Goal: Task Accomplishment & Management: Complete application form

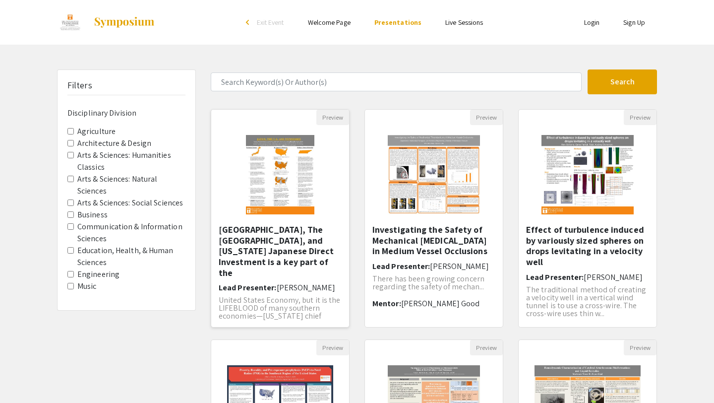
click at [268, 184] on img at bounding box center [280, 174] width 88 height 99
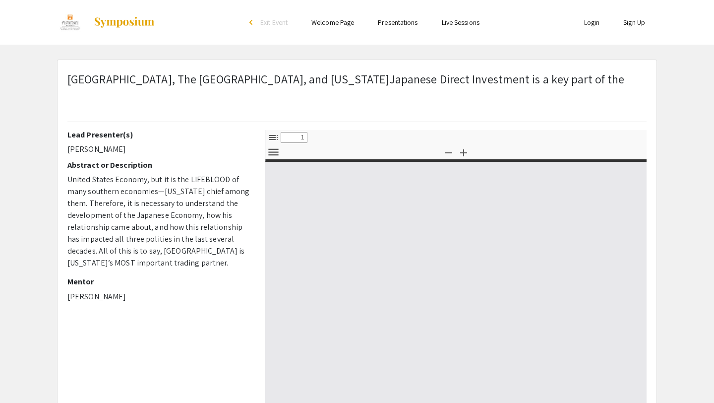
select select "custom"
type input "0"
select select "custom"
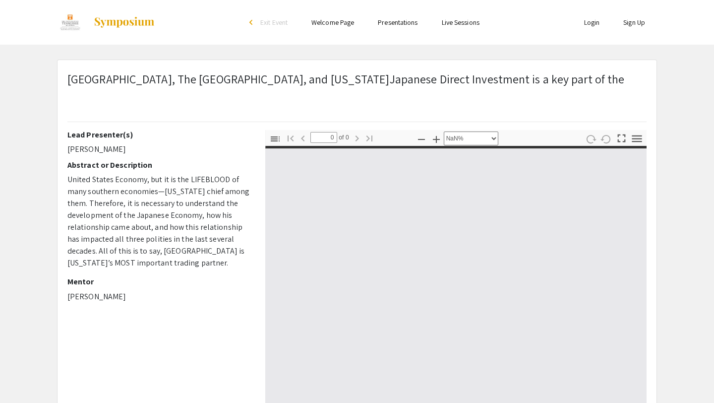
type input "1"
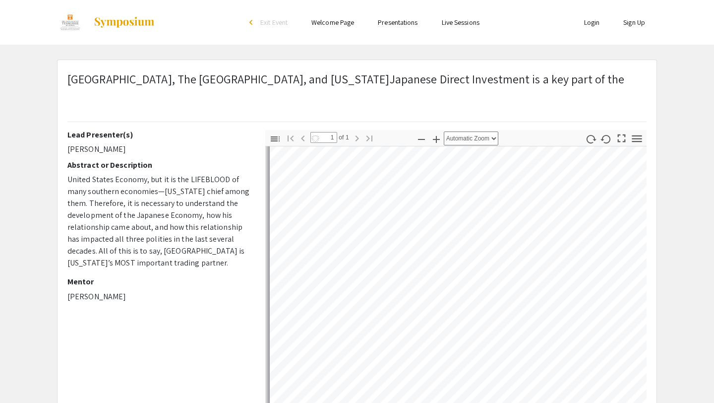
select select "auto"
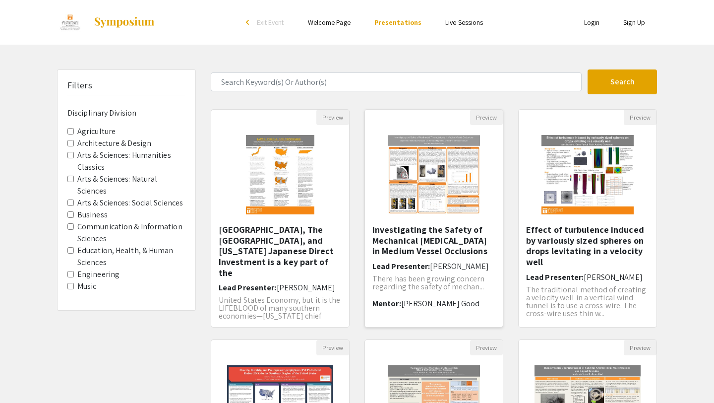
click at [443, 206] on img "Open Presentation <p>Investigating the Safety of Mechanical Thrombectomy in Med…" at bounding box center [434, 174] width 113 height 99
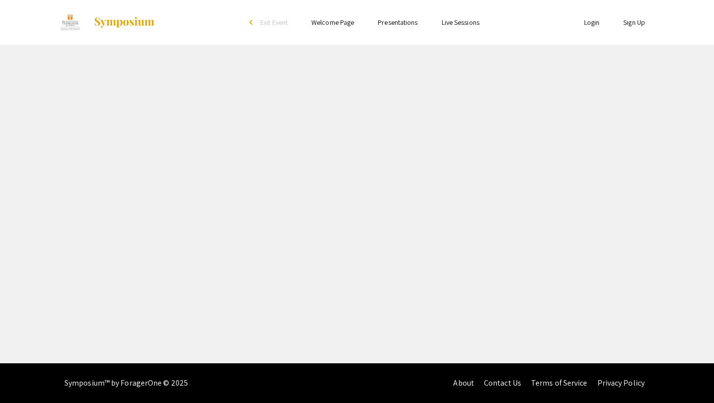
select select "custom"
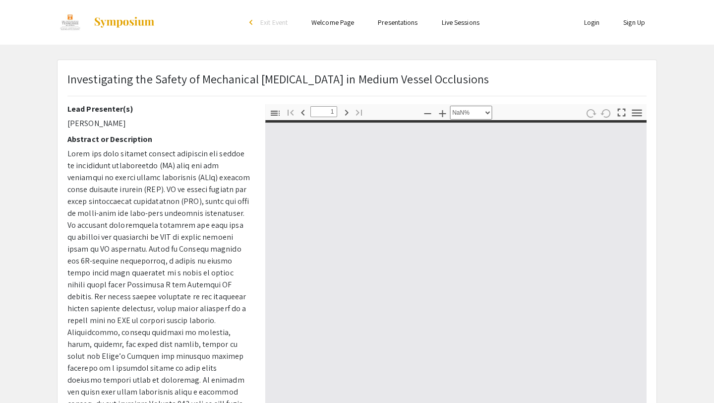
type input "0"
select select "auto"
type input "1"
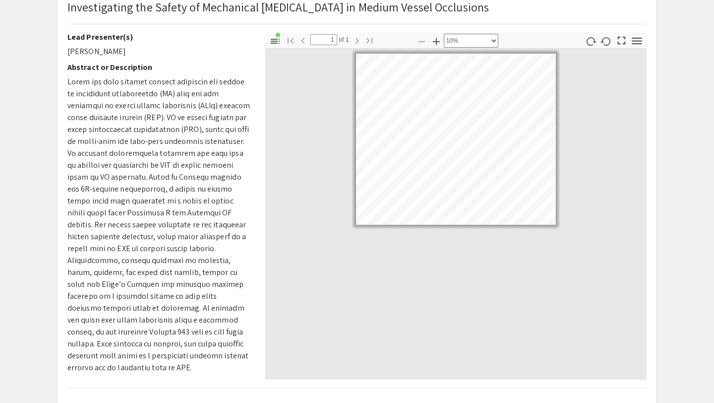
select select "custom"
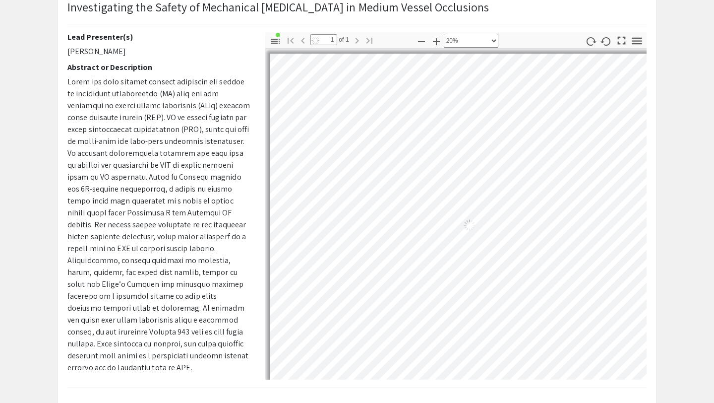
scroll to position [21, 27]
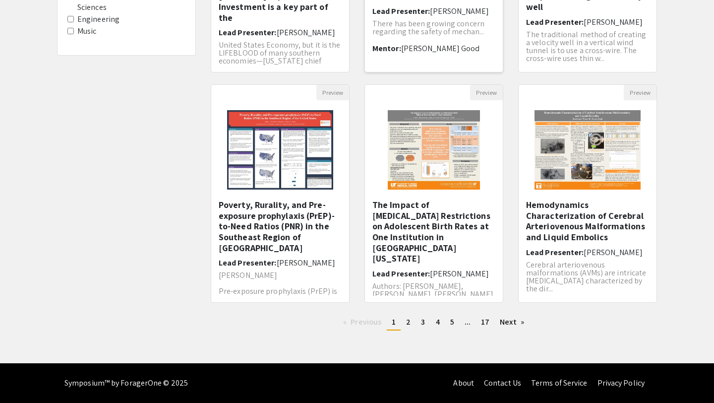
scroll to position [255, 0]
click at [525, 144] on img "Open Presentation <p>Hemodynamics Characterization of Cerebral Arteriovenous Ma…" at bounding box center [587, 149] width 125 height 99
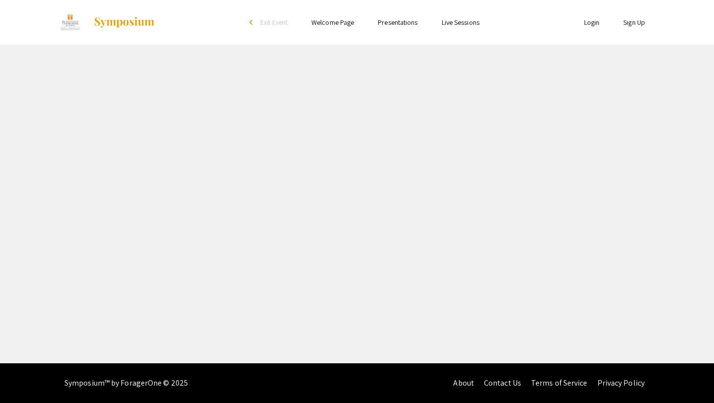
select select "custom"
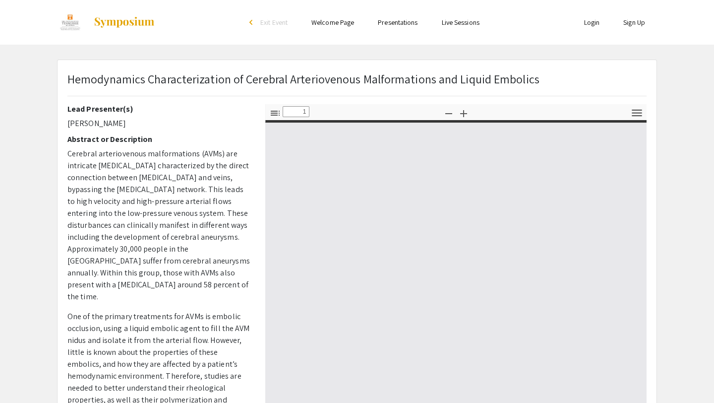
type input "0"
select select "custom"
type input "1"
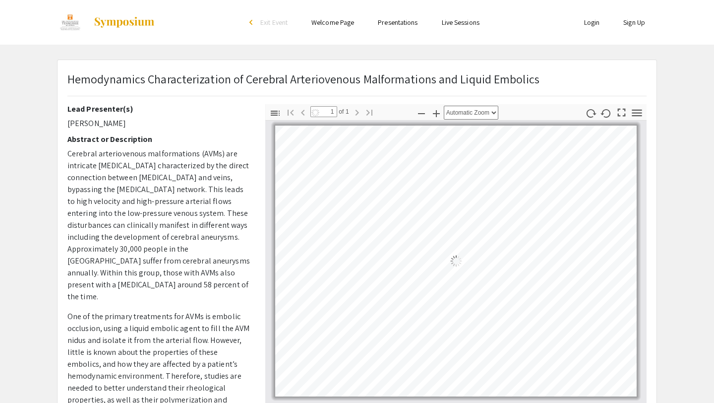
select select "auto"
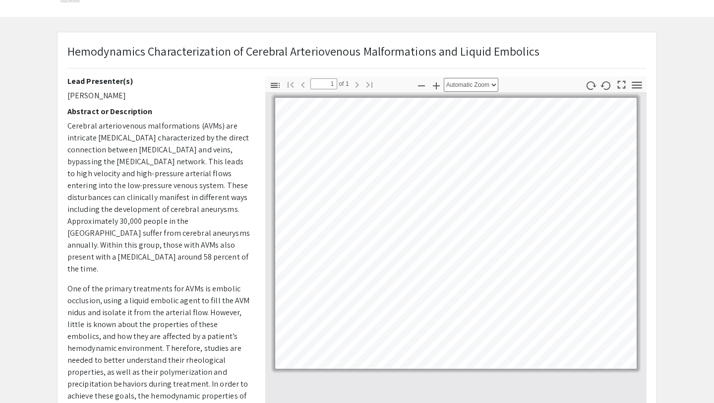
scroll to position [29, 0]
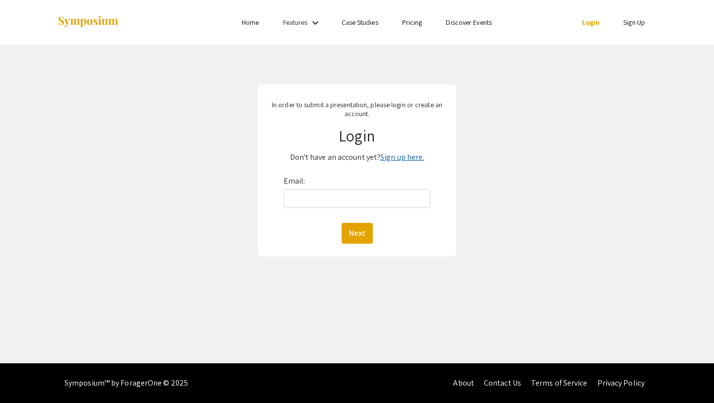
click at [412, 157] on link "Sign up here." at bounding box center [402, 157] width 44 height 10
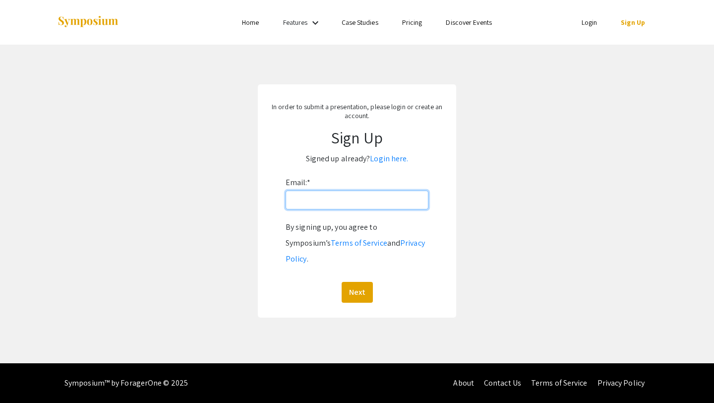
click at [366, 197] on input "Email: *" at bounding box center [357, 199] width 143 height 19
type input "[EMAIL_ADDRESS][DOMAIN_NAME]"
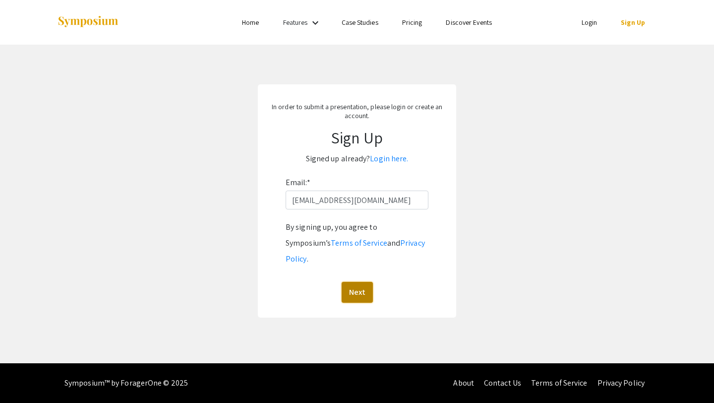
click at [364, 283] on button "Next" at bounding box center [357, 292] width 31 height 21
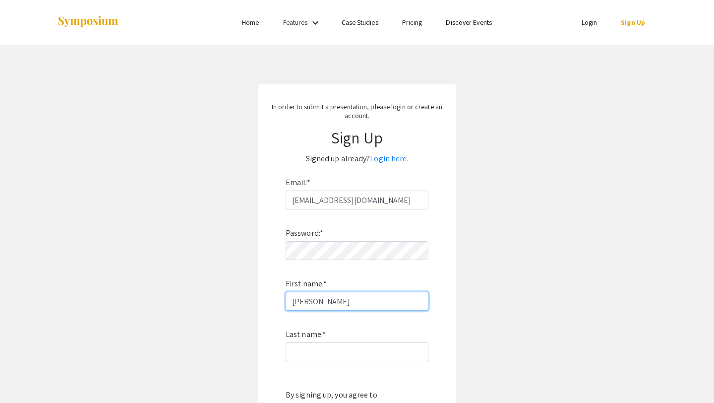
type input "[PERSON_NAME]"
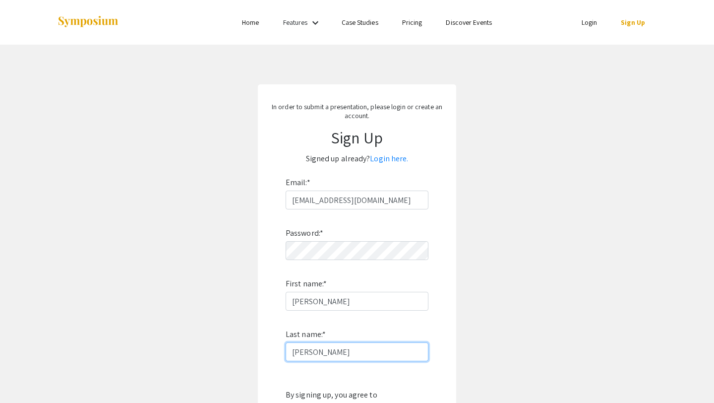
type input "[PERSON_NAME]"
click at [561, 287] on app-signup "In order to submit a presentation, please login or create an account. Sign Up S…" at bounding box center [357, 284] width 714 height 401
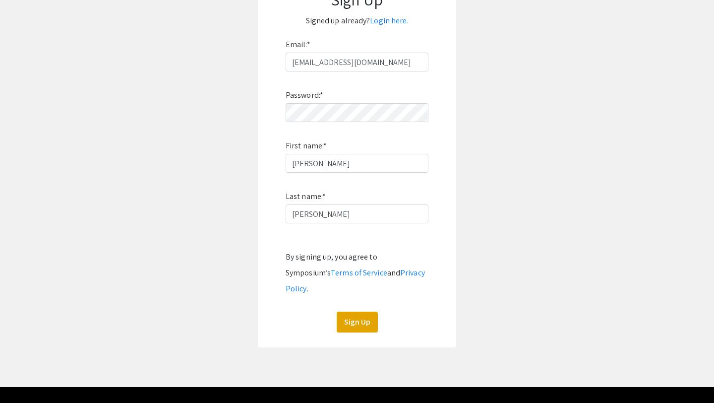
scroll to position [146, 0]
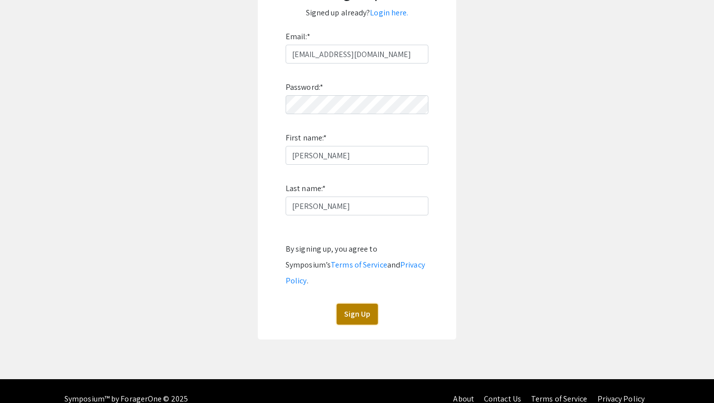
click at [365, 303] on button "Sign Up" at bounding box center [357, 313] width 41 height 21
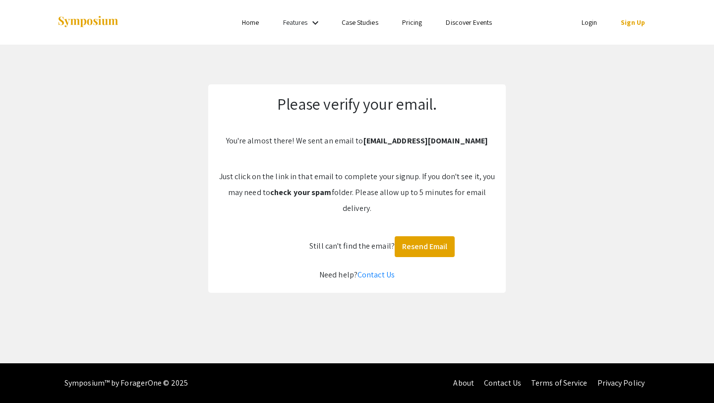
scroll to position [0, 0]
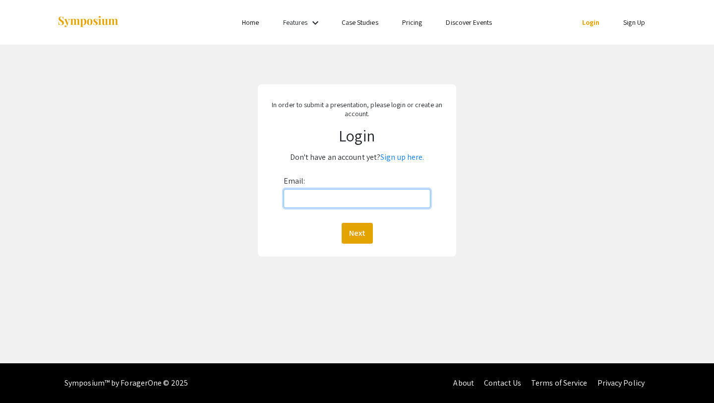
click at [308, 199] on input "Email:" at bounding box center [357, 198] width 147 height 19
type input "[EMAIL_ADDRESS][DOMAIN_NAME]"
click at [359, 241] on button "Next" at bounding box center [357, 233] width 31 height 21
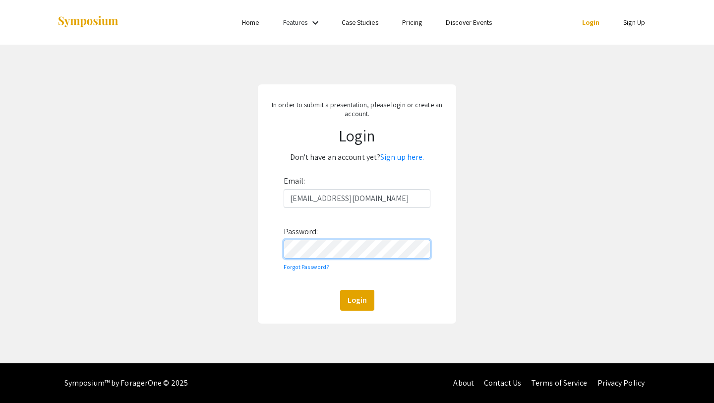
click at [340, 290] on button "Login" at bounding box center [357, 300] width 34 height 21
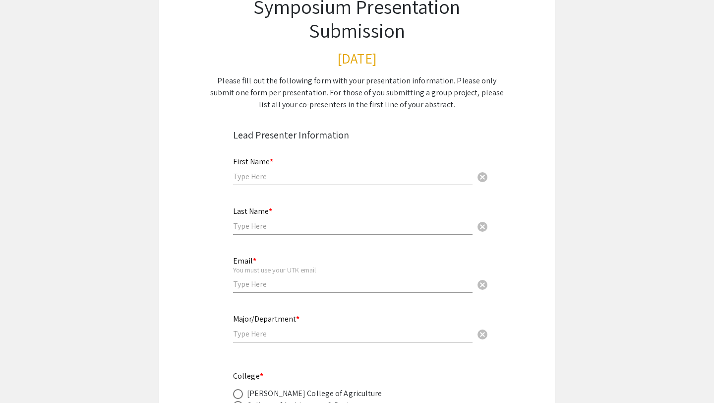
scroll to position [102, 0]
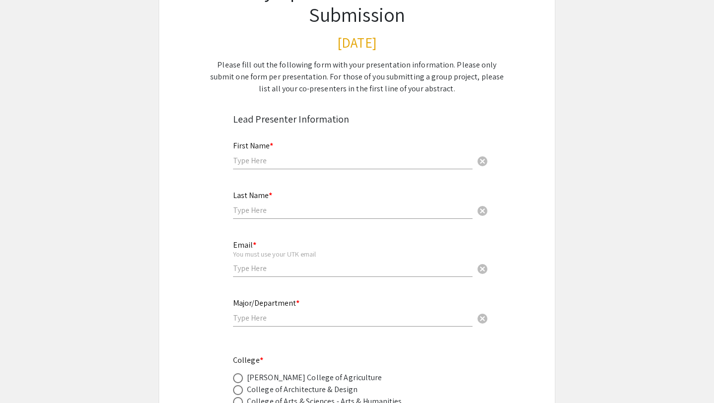
click at [272, 162] on input "text" at bounding box center [352, 160] width 239 height 10
type input "[PERSON_NAME]"
click at [273, 212] on input "[PERSON_NAME]" at bounding box center [352, 210] width 239 height 10
type input "[PERSON_NAME]"
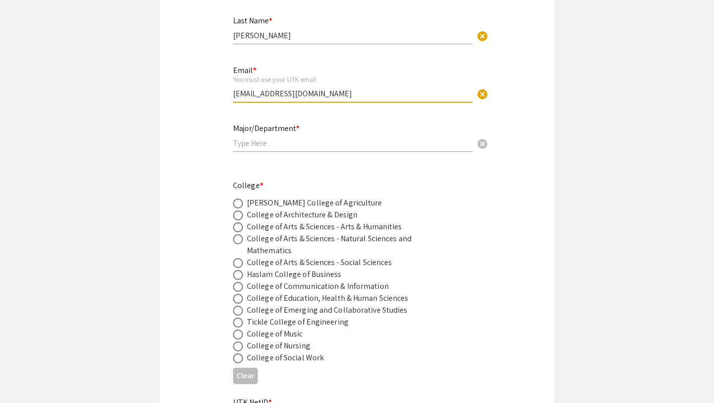
scroll to position [279, 0]
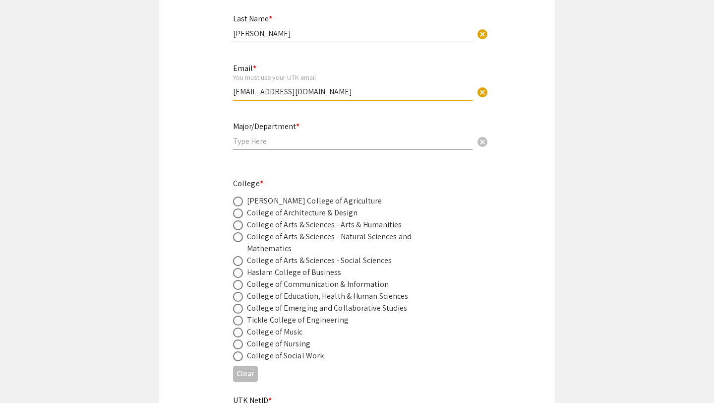
type input "[EMAIL_ADDRESS][DOMAIN_NAME]"
click at [244, 148] on div "Major/Department * cancel" at bounding box center [352, 131] width 239 height 38
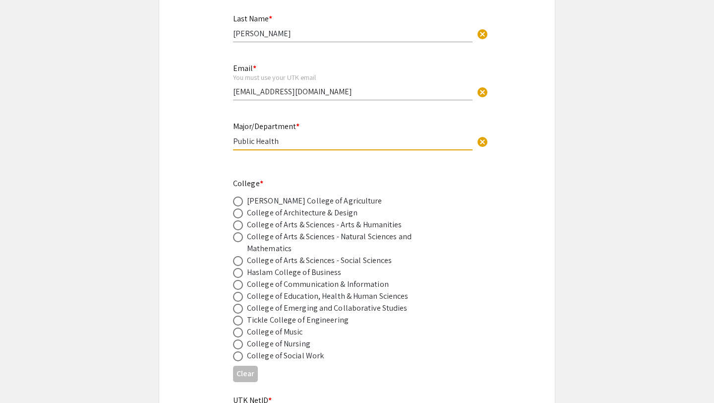
scroll to position [334, 0]
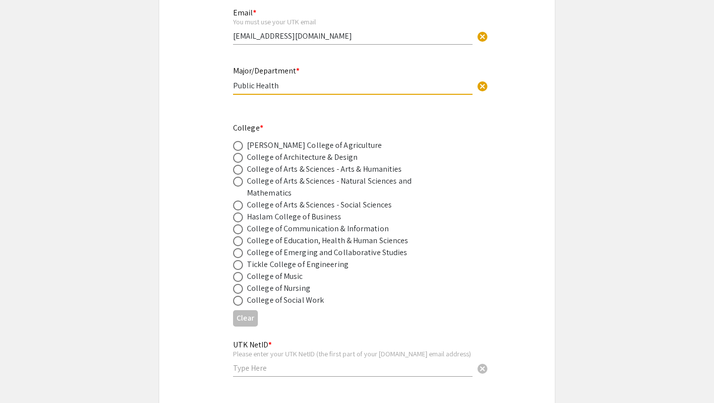
type input "Public Health"
click at [325, 242] on div "College of Education, Health & Human Sciences" at bounding box center [328, 241] width 162 height 12
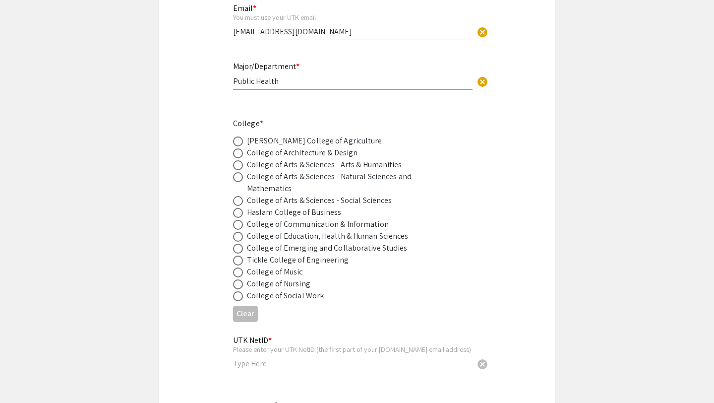
click at [237, 237] on span at bounding box center [238, 237] width 10 height 10
click at [237, 237] on input "radio" at bounding box center [238, 237] width 10 height 10
radio input "true"
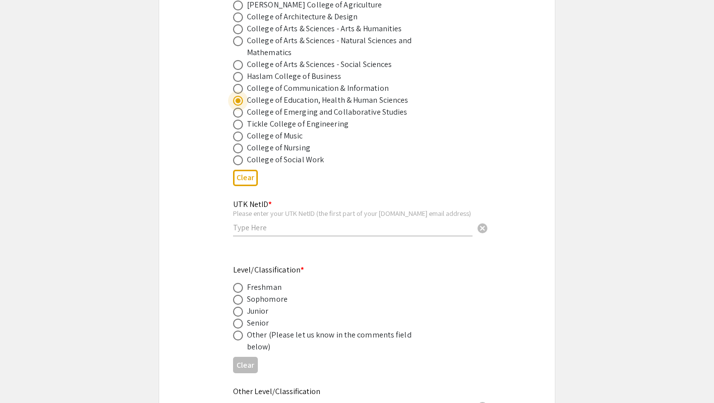
scroll to position [486, 0]
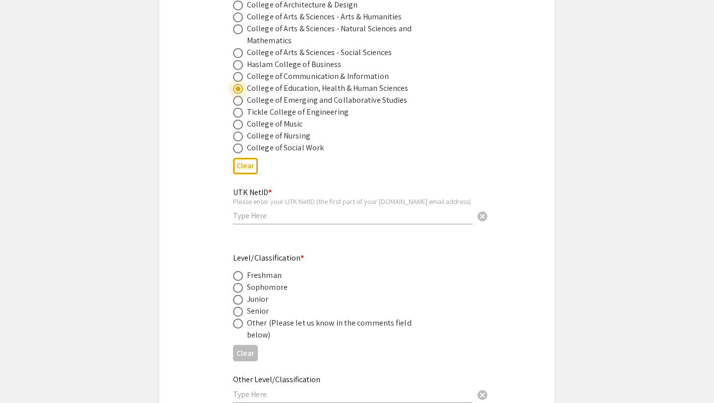
click at [259, 217] on input "text" at bounding box center [352, 215] width 239 height 10
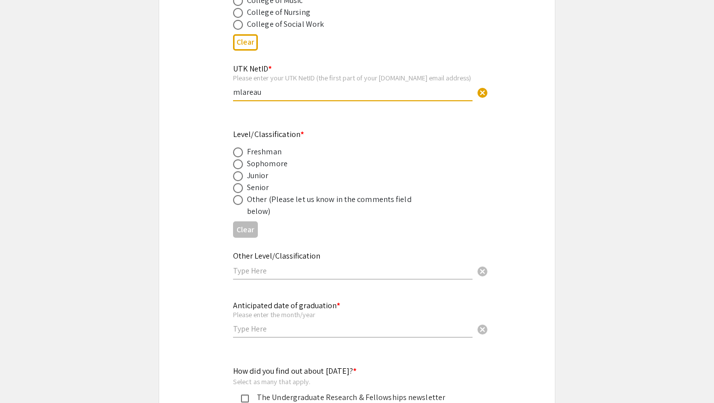
scroll to position [615, 0]
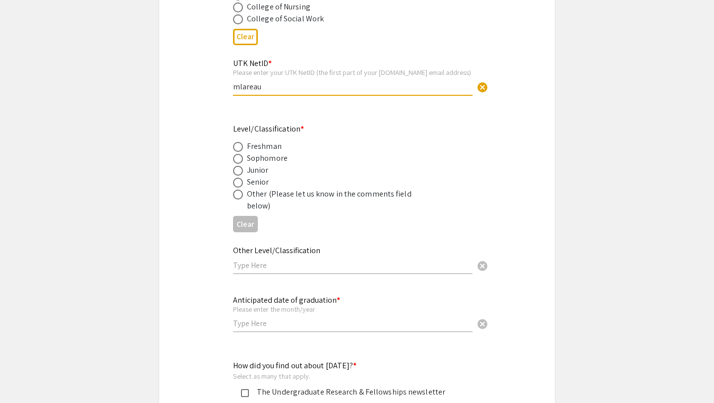
type input "mlareau"
click at [239, 170] on span at bounding box center [238, 171] width 10 height 10
click at [239, 170] on input "radio" at bounding box center [238, 171] width 10 height 10
radio input "true"
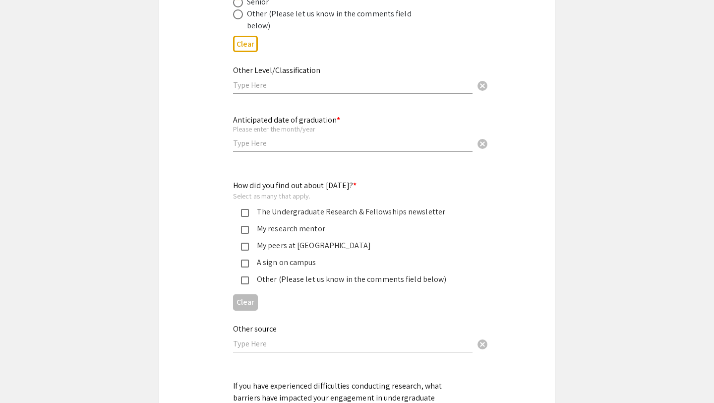
scroll to position [802, 0]
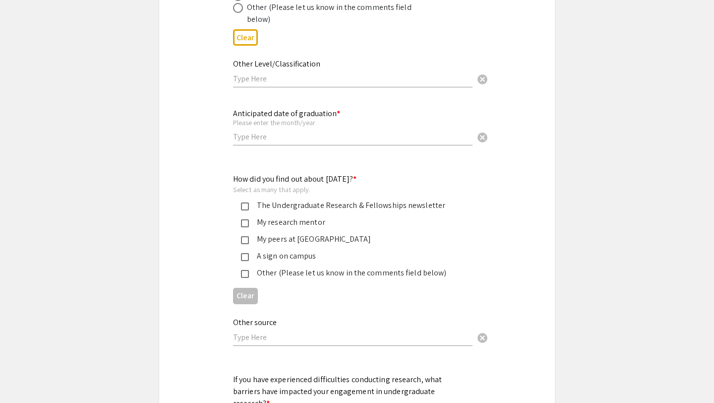
click at [267, 139] on input "text" at bounding box center [352, 136] width 239 height 10
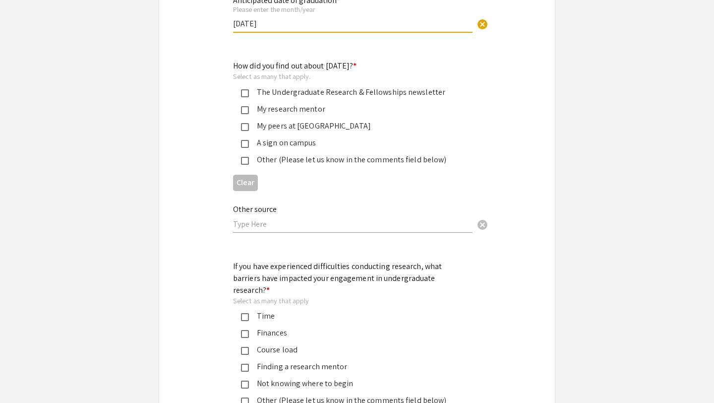
scroll to position [932, 0]
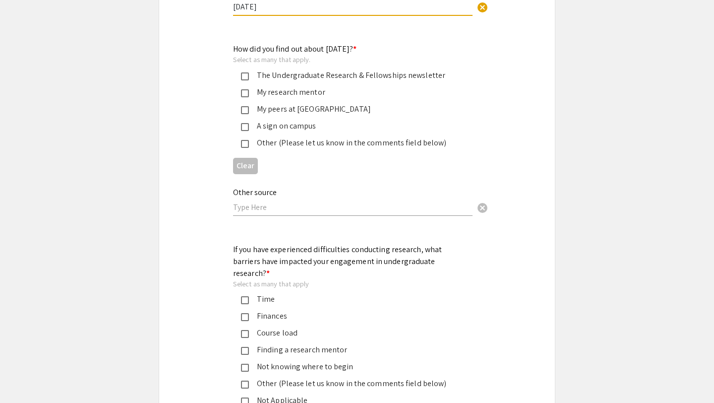
type input "May 2027"
click at [269, 95] on div "My research mentor" at bounding box center [353, 92] width 208 height 12
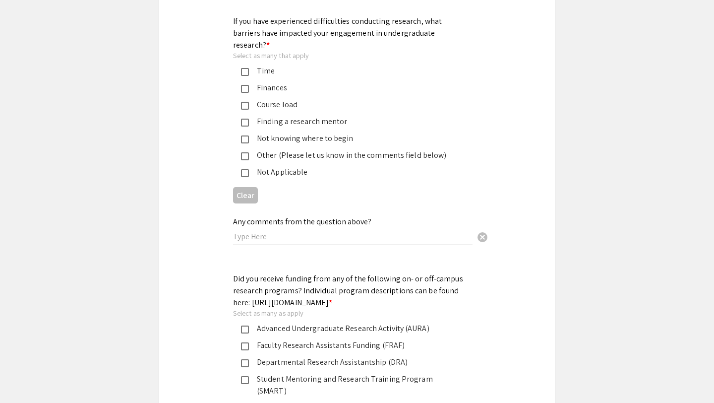
scroll to position [1160, 0]
click at [283, 132] on div "Not knowing where to begin" at bounding box center [353, 138] width 208 height 12
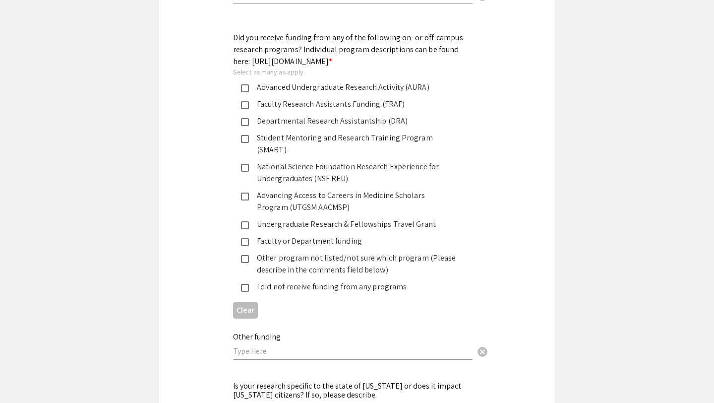
scroll to position [1401, 0]
click at [274, 251] on div "Other program not listed/not sure which program (Please describe in the comment…" at bounding box center [353, 263] width 208 height 24
click at [263, 345] on input "text" at bounding box center [352, 350] width 239 height 10
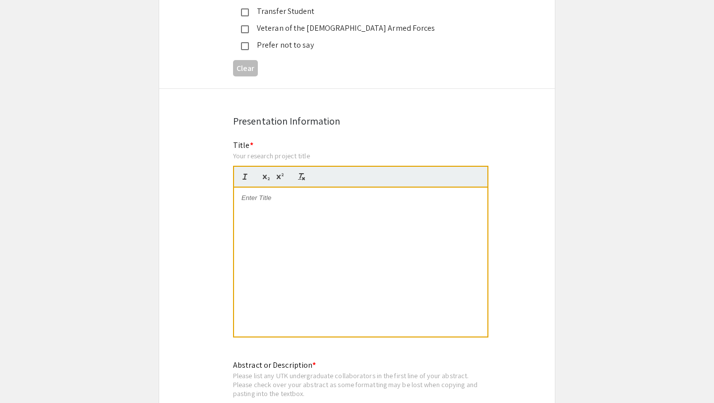
scroll to position [1897, 0]
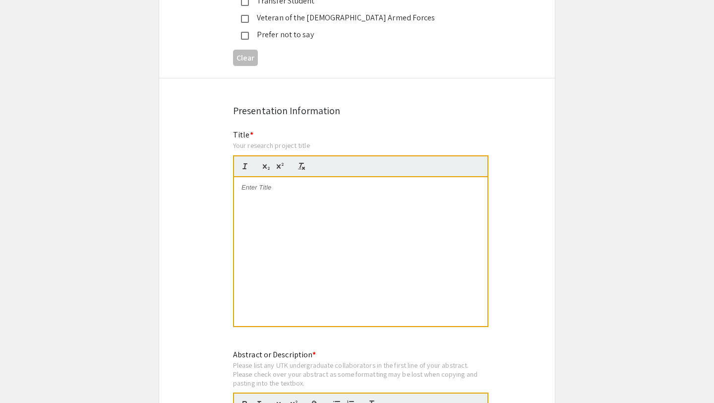
type input "internal grant through UT med"
click at [272, 177] on div at bounding box center [360, 251] width 253 height 149
click at [341, 183] on p "Blood flow restriction training for Peripheral arterial disease" at bounding box center [360, 187] width 238 height 9
click at [423, 183] on p "Blood flow restriction training for peripheral arterial disease" at bounding box center [360, 187] width 238 height 9
click at [261, 183] on p "Blood flow restriction training for peripheral arterial disease: feasibility, s…" at bounding box center [360, 192] width 238 height 18
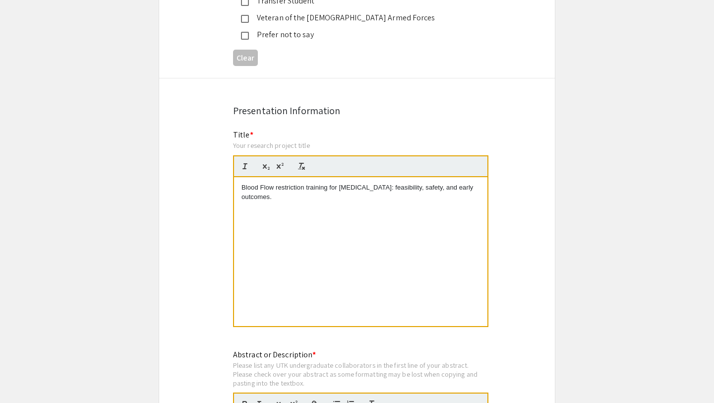
click at [279, 183] on p "Blood Flow restriction training for peripheral arterial disease: feasibility, s…" at bounding box center [360, 192] width 238 height 18
click at [310, 183] on p "Blood Flow Restriction training for peripheral arterial disease: feasibility, s…" at bounding box center [360, 192] width 238 height 18
click at [347, 183] on p "Blood Flow Restriction Training for peripheral arterial disease: feasibility, s…" at bounding box center [360, 192] width 238 height 18
click at [346, 183] on p "Blood Flow Restriction Training for peripheral arterial disease: feasibility, s…" at bounding box center [360, 192] width 238 height 18
click at [378, 183] on p "Blood Flow Restriction Training for Peripheral arterial disease: feasibility, s…" at bounding box center [360, 192] width 238 height 18
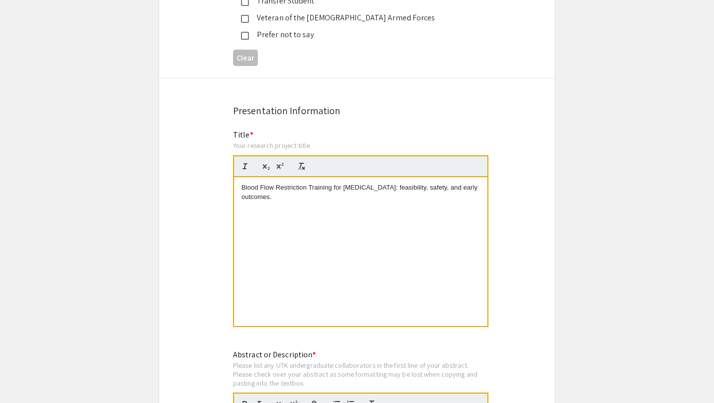
click at [401, 183] on p "Blood Flow Restriction Training for Peripheral Arterial disease: feasibility, s…" at bounding box center [360, 192] width 238 height 18
click at [426, 183] on p "Blood Flow Restriction Training for Peripheral Arterial Disease: feasibility, s…" at bounding box center [360, 192] width 238 height 18
click at [426, 183] on p "Blood Flow Restriction Training for Peripheral Arterial Disease: Deasibility, s…" at bounding box center [360, 192] width 238 height 18
click at [462, 183] on p "Blood Flow Restriction Training for Peripheral Arterial Disease: Feasibility, s…" at bounding box center [360, 192] width 238 height 18
click at [258, 183] on p "Blood Flow Restriction Training for Peripheral Arterial Disease: Feasibility, S…" at bounding box center [360, 192] width 238 height 18
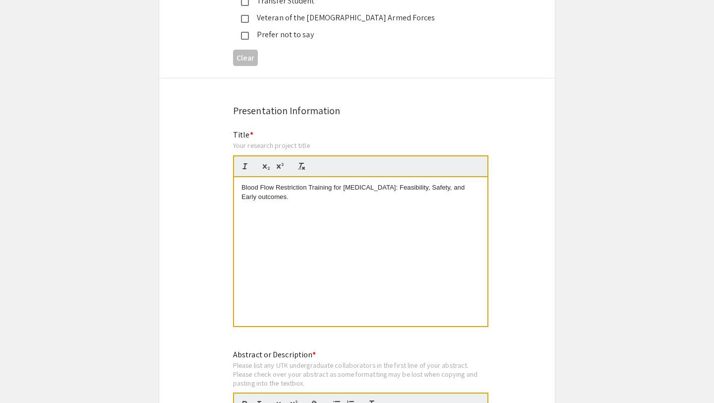
click at [275, 183] on p "Blood Flow Restriction Training for Peripheral Arterial Disease: Feasibility, S…" at bounding box center [360, 192] width 238 height 18
click at [375, 232] on div "Blood Flow Restriction Training for Peripheral Arterial Disease: Feasibility, S…" at bounding box center [360, 251] width 253 height 149
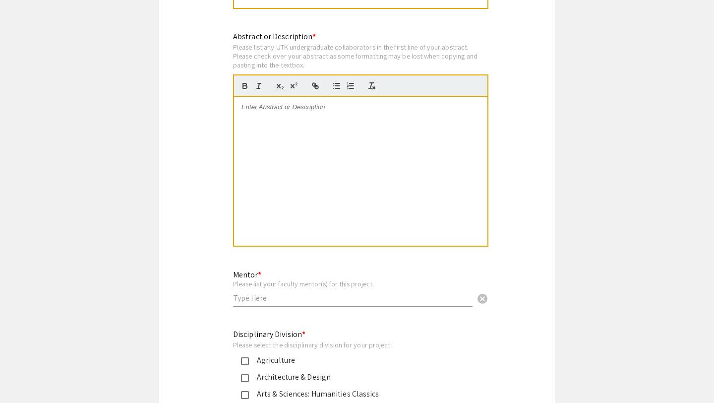
scroll to position [2211, 0]
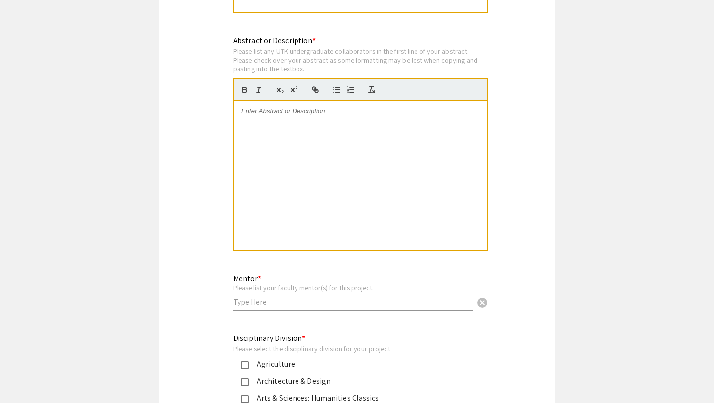
click at [356, 296] on input "text" at bounding box center [352, 301] width 239 height 10
type input "Dr. Phoebe Tran"
click at [314, 129] on div at bounding box center [360, 175] width 253 height 149
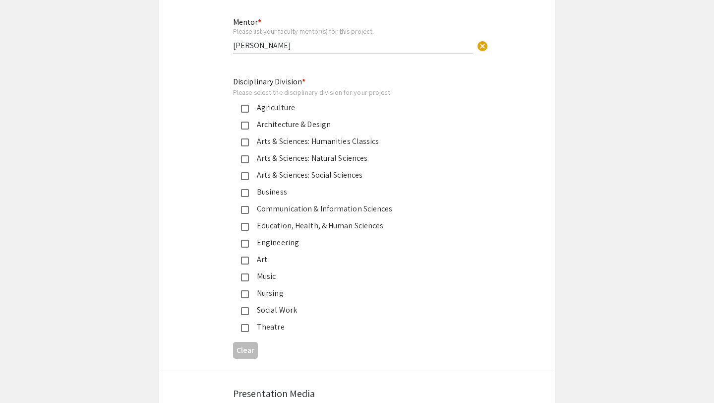
scroll to position [2468, 0]
click at [259, 219] on div "Education, Health, & Human Sciences" at bounding box center [353, 225] width 208 height 12
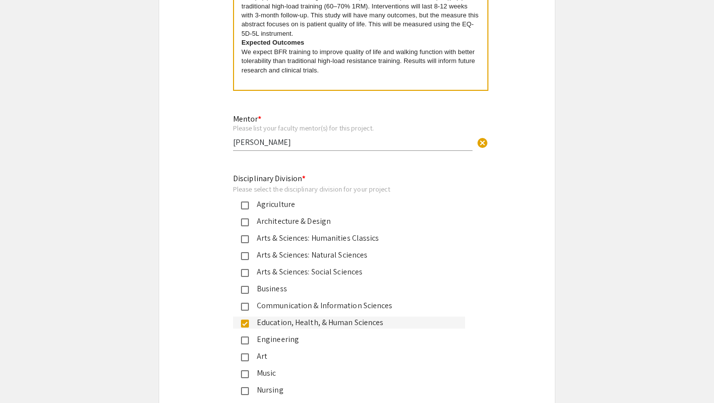
scroll to position [2606, 0]
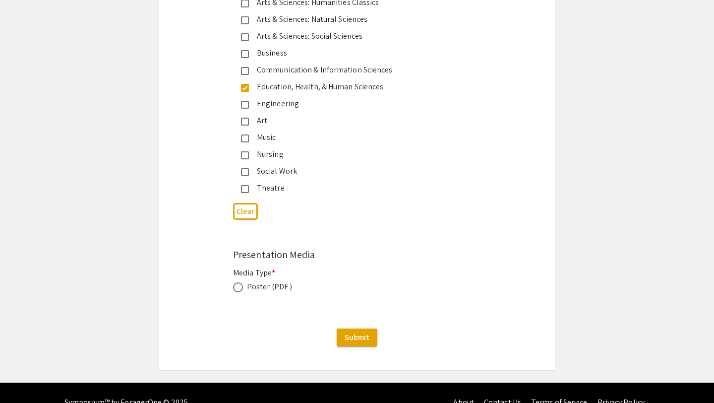
click at [233, 282] on span at bounding box center [238, 287] width 10 height 10
click at [233, 282] on input "radio" at bounding box center [238, 287] width 10 height 10
radio input "true"
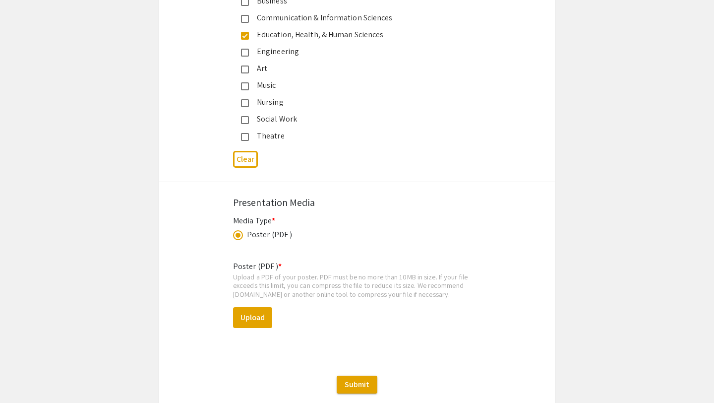
scroll to position [2706, 0]
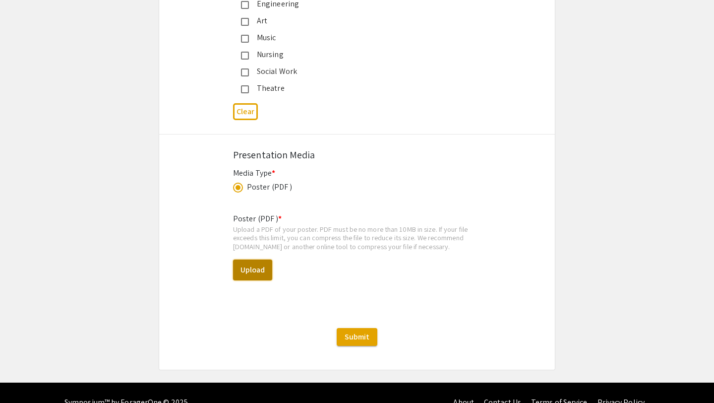
click at [252, 259] on button "Upload" at bounding box center [252, 269] width 39 height 21
click at [260, 259] on button "Upload" at bounding box center [252, 269] width 39 height 21
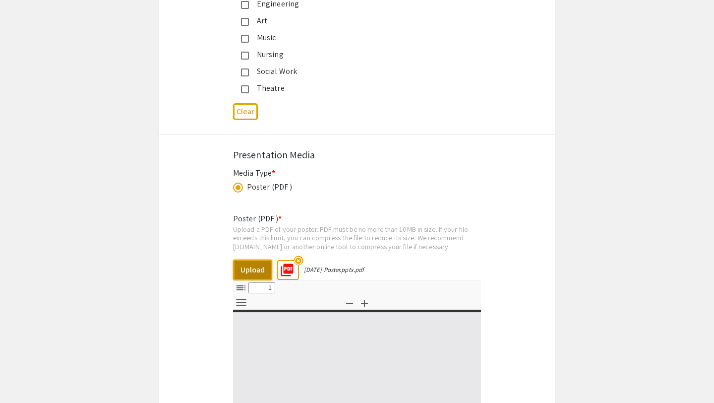
select select "custom"
type input "0"
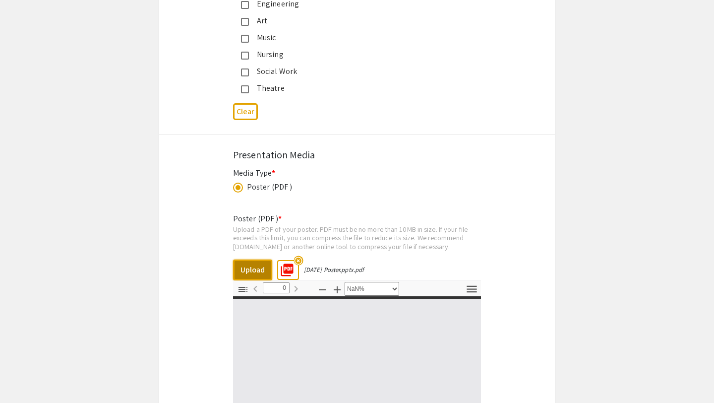
select select "auto"
type input "1"
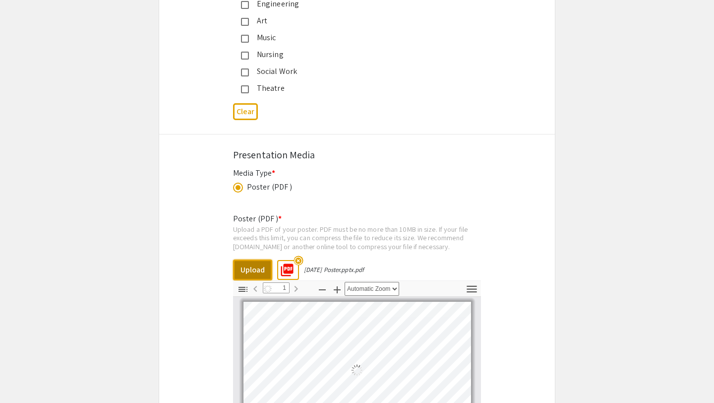
select select "auto"
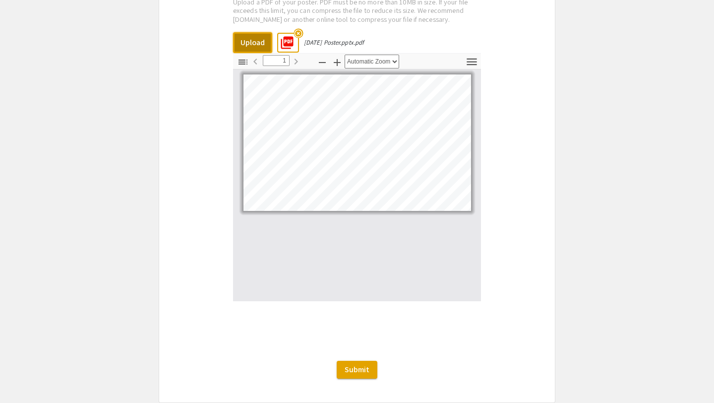
scroll to position [2936, 0]
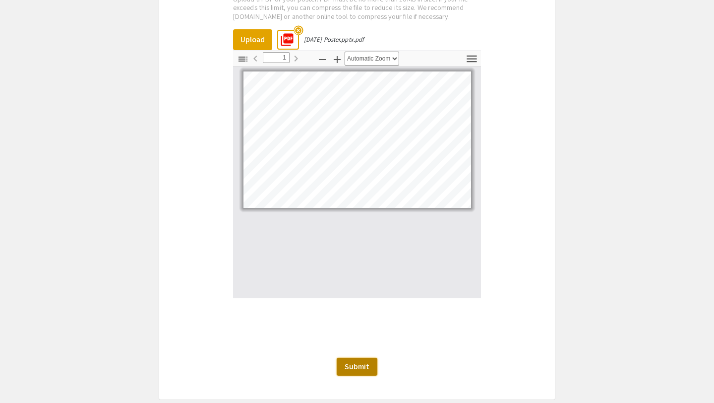
click at [367, 361] on span "Submit" at bounding box center [357, 366] width 25 height 10
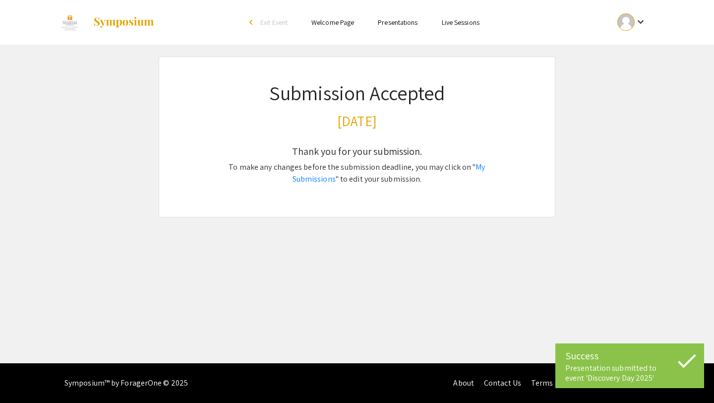
scroll to position [0, 0]
